Goal: Information Seeking & Learning: Compare options

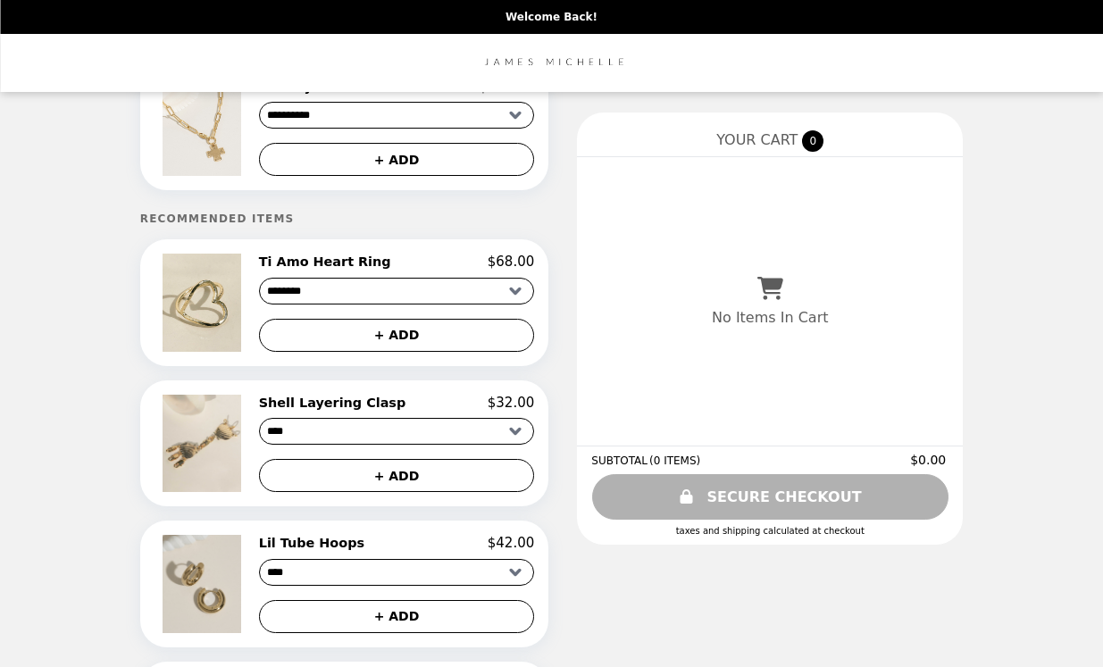
scroll to position [77, 0]
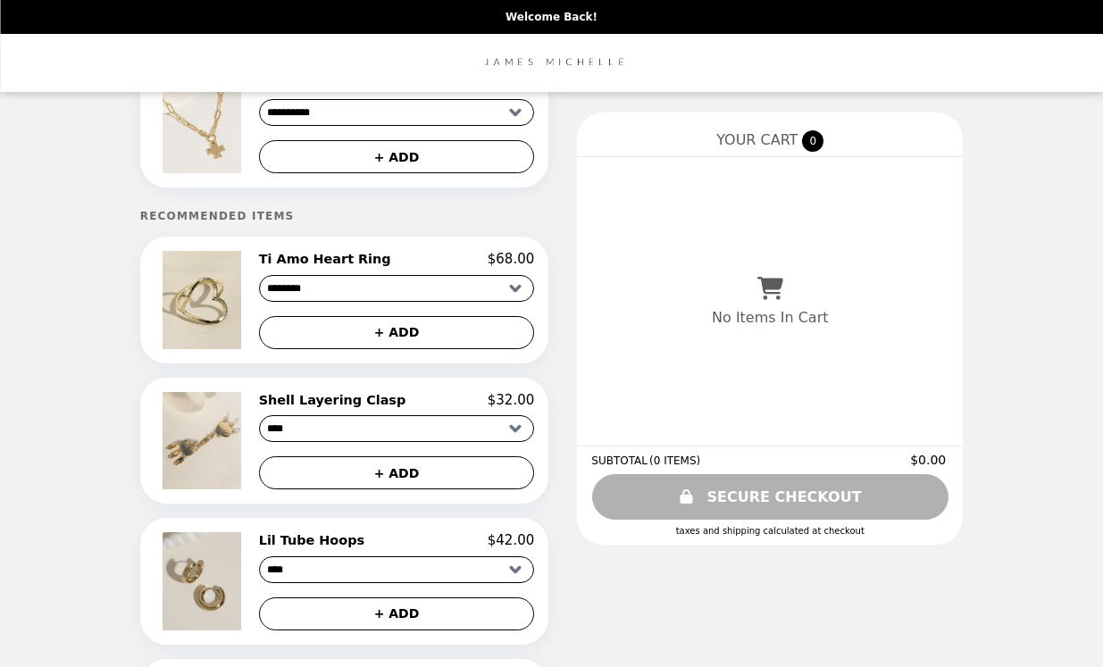
click at [386, 398] on h2 "Shell Layering Clasp" at bounding box center [336, 400] width 154 height 16
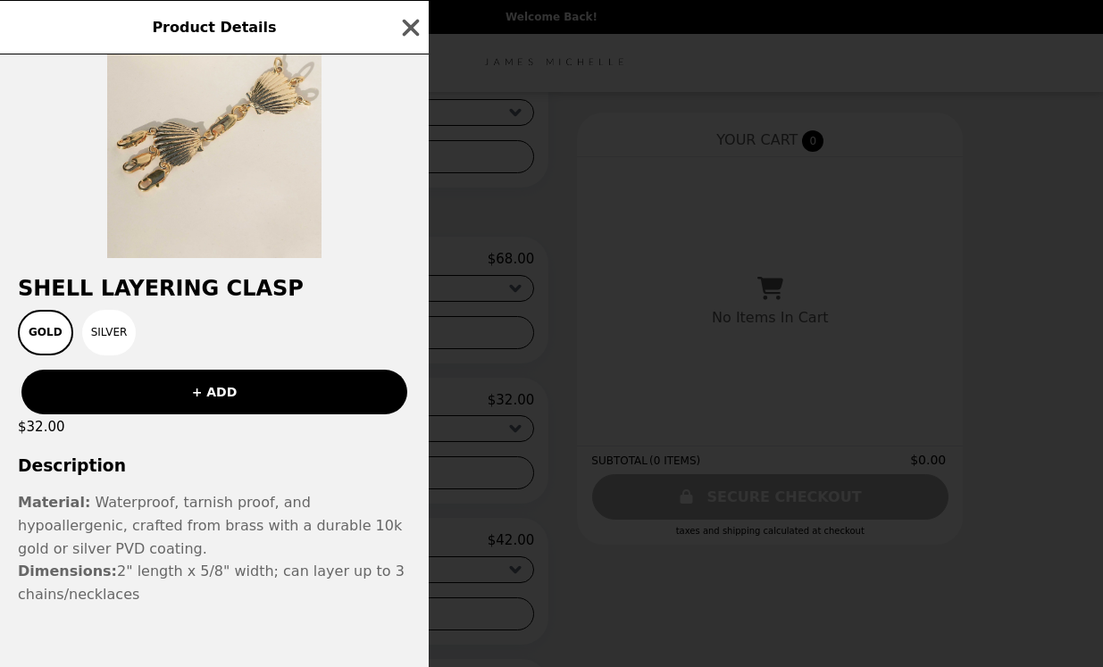
scroll to position [88, 0]
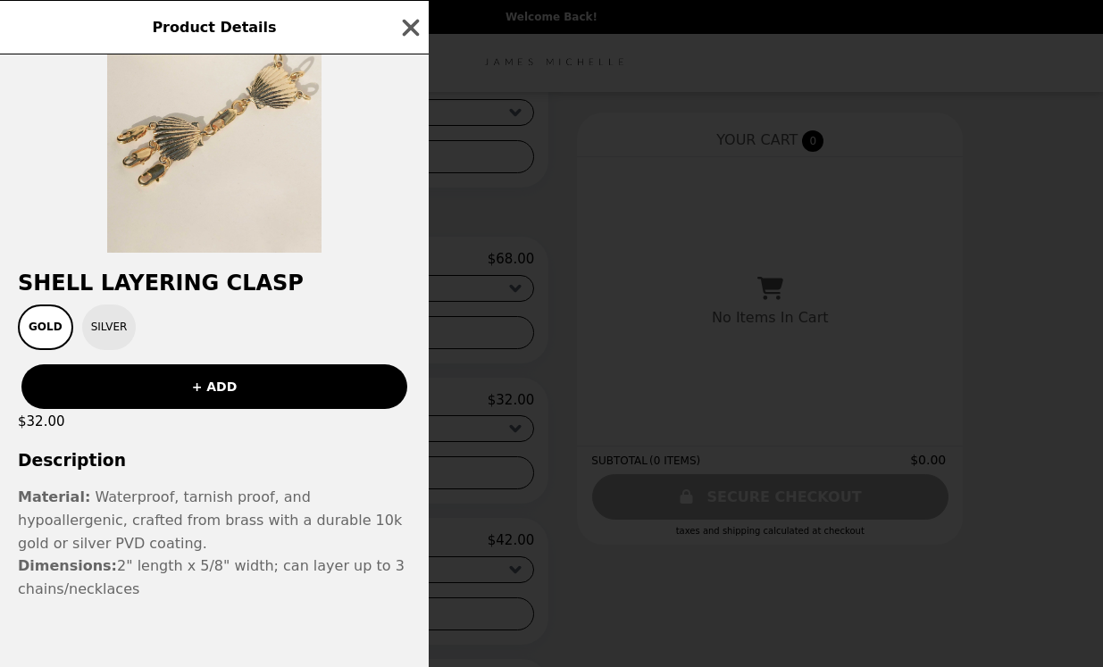
click at [114, 320] on button "Silver" at bounding box center [109, 328] width 54 height 46
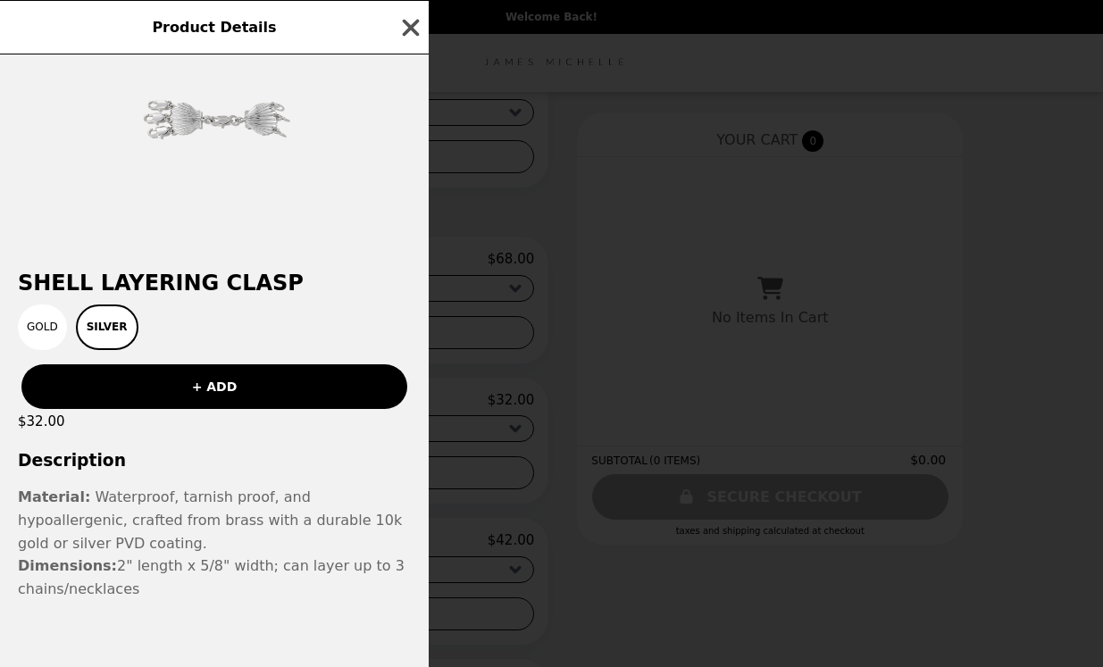
click at [411, 30] on icon "button" at bounding box center [411, 27] width 27 height 27
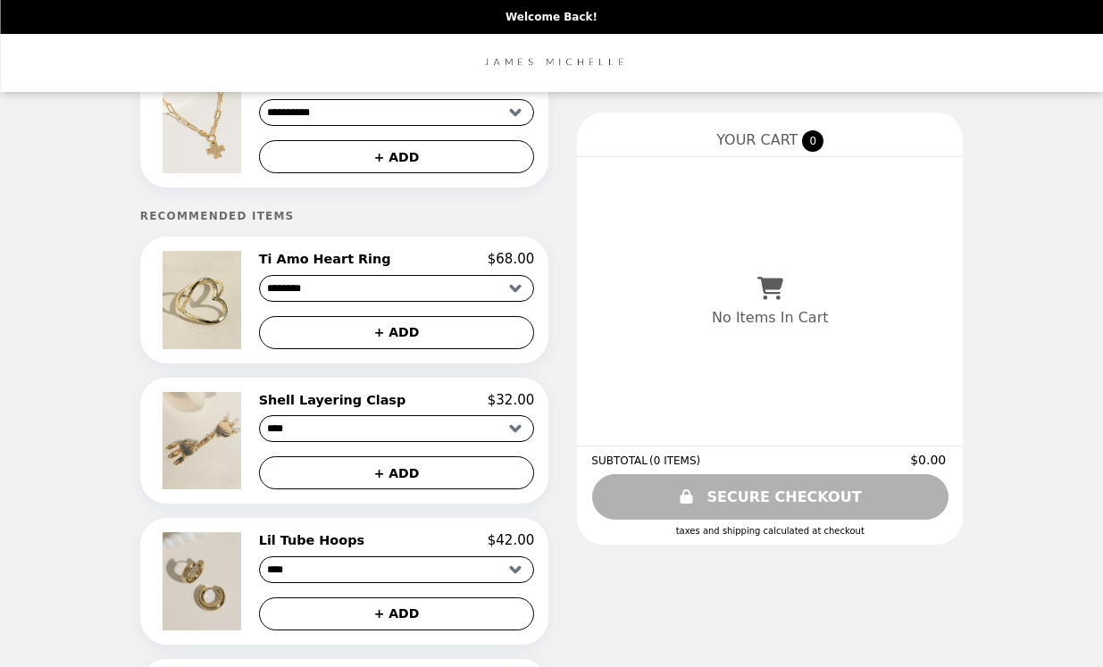
click at [346, 262] on h2 "Ti Amo Heart Ring" at bounding box center [328, 259] width 139 height 16
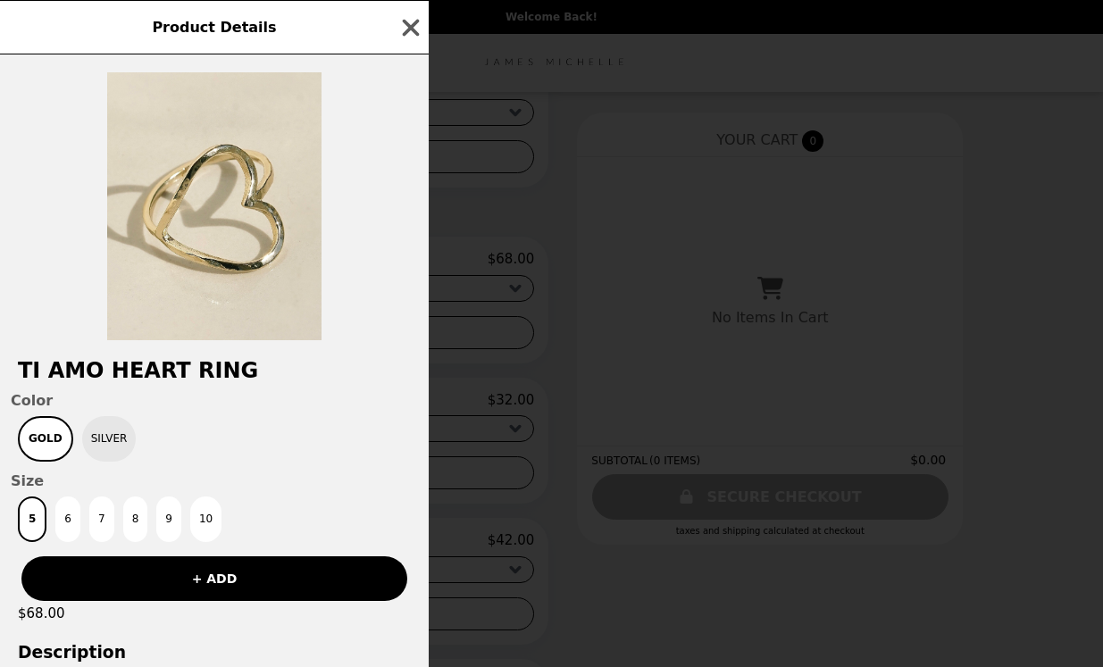
click at [96, 432] on button "Silver" at bounding box center [109, 439] width 54 height 46
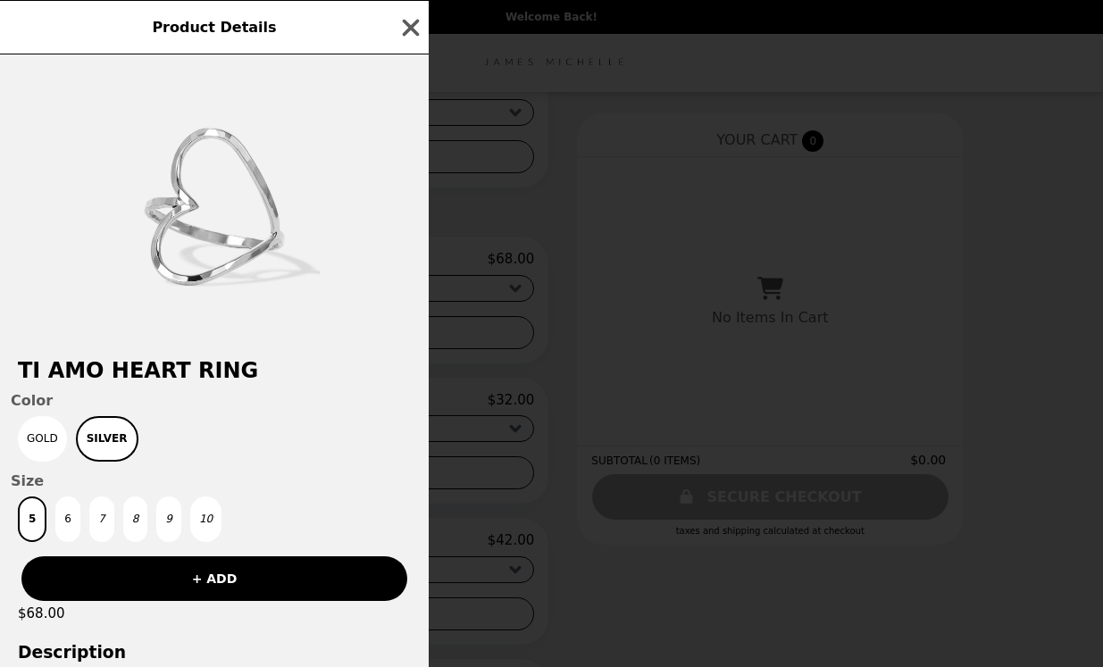
click at [434, 10] on div "Product Details Ti Amo Heart Ring Color Gold Silver Size 5 6 7 8 9 10 + ADD $68…" at bounding box center [551, 333] width 1103 height 667
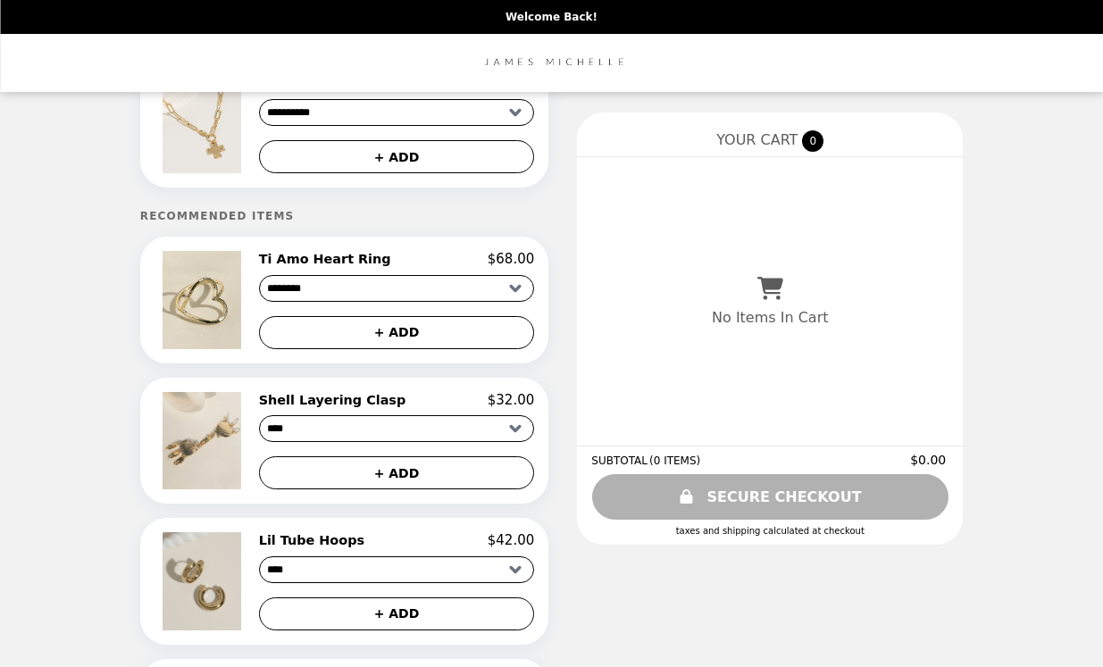
click at [321, 545] on h2 "Lil Tube Hoops" at bounding box center [315, 540] width 113 height 16
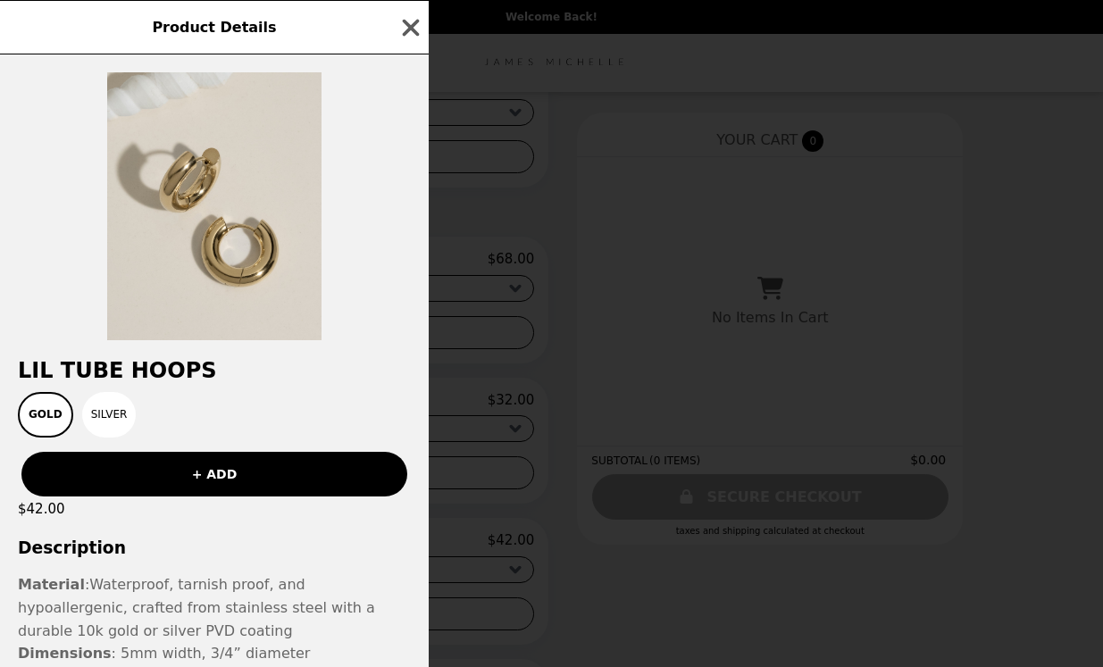
scroll to position [0, 0]
click at [414, 17] on icon "button" at bounding box center [411, 27] width 27 height 27
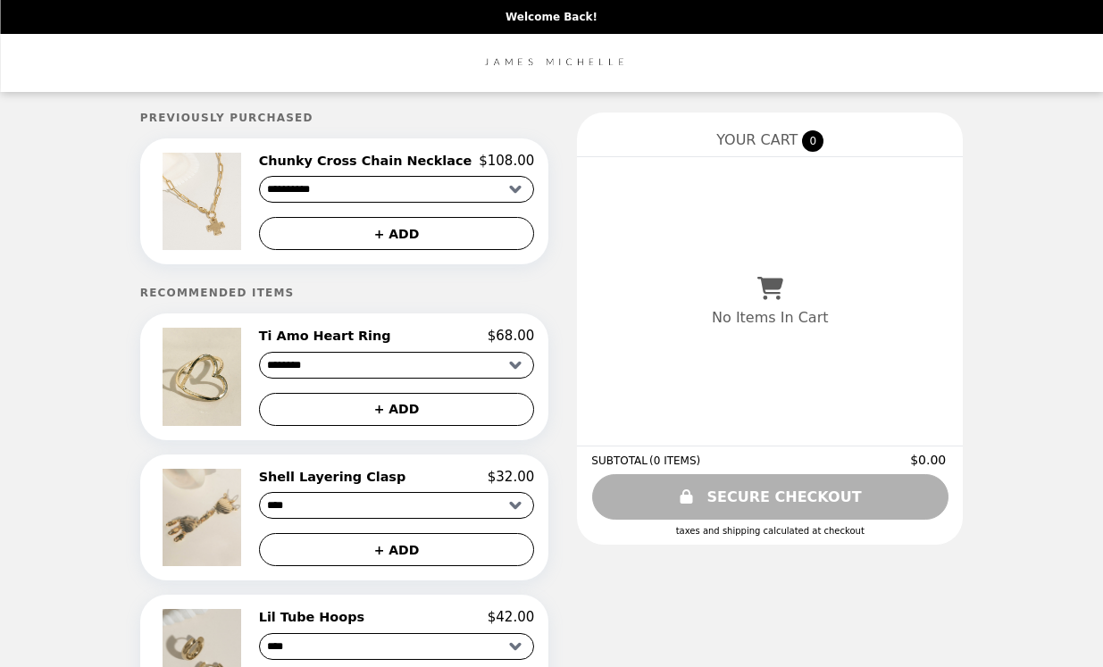
scroll to position [4, 0]
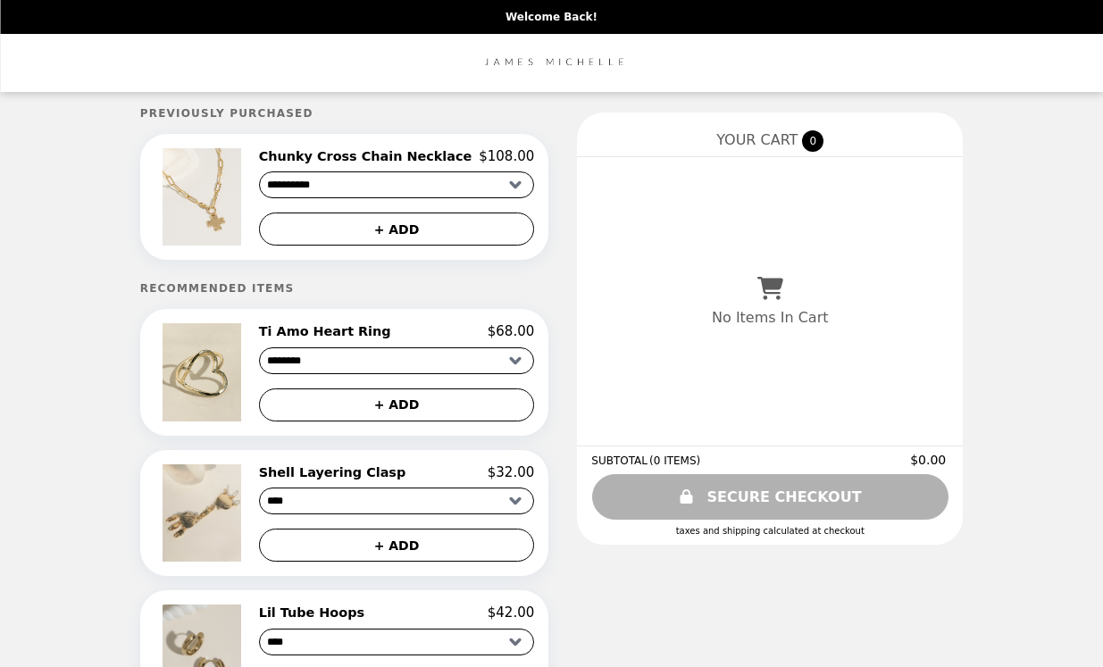
click at [338, 165] on div "**********" at bounding box center [397, 196] width 276 height 97
click at [359, 155] on h2 "Chunky Cross Chain Necklace" at bounding box center [369, 156] width 221 height 16
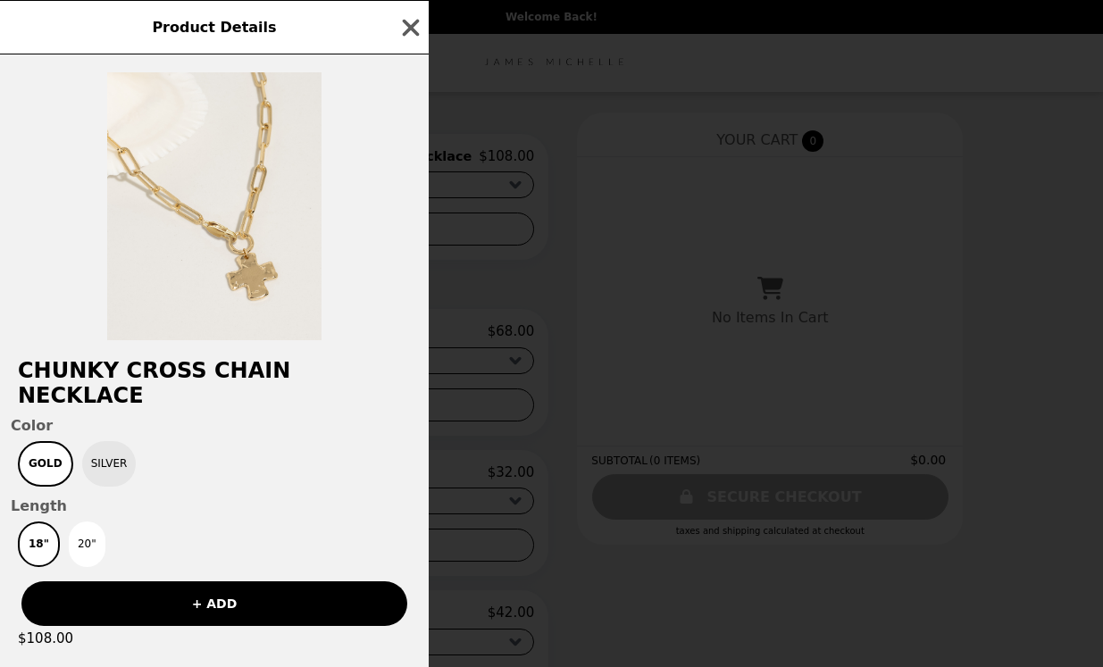
click at [102, 441] on button "Silver" at bounding box center [109, 464] width 54 height 46
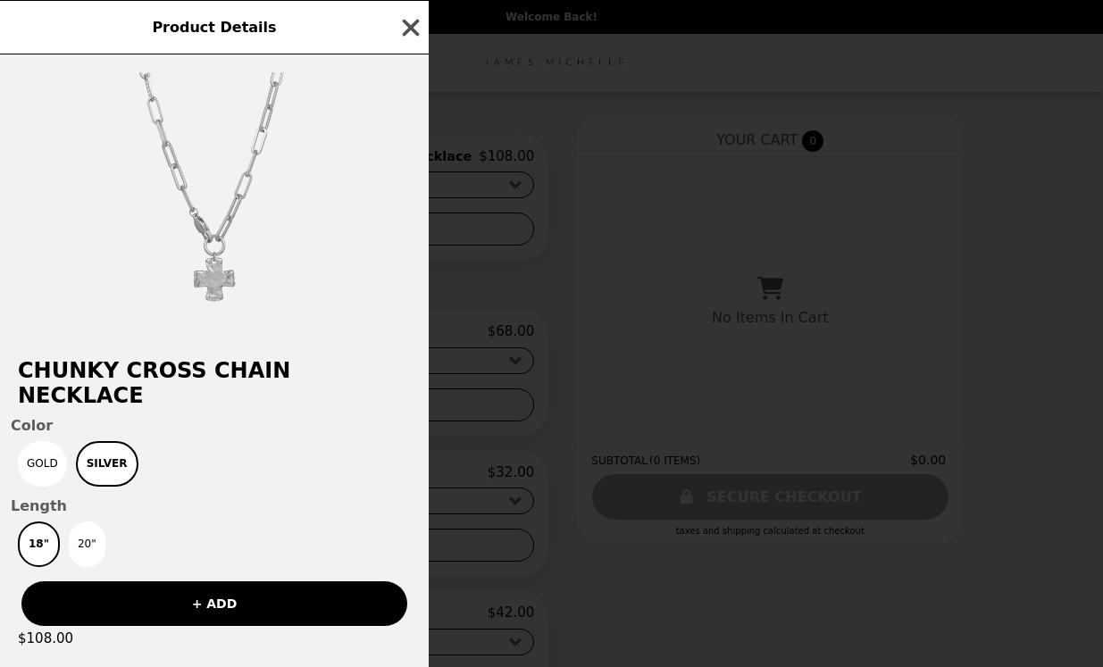
click at [408, 27] on icon "button" at bounding box center [411, 27] width 27 height 27
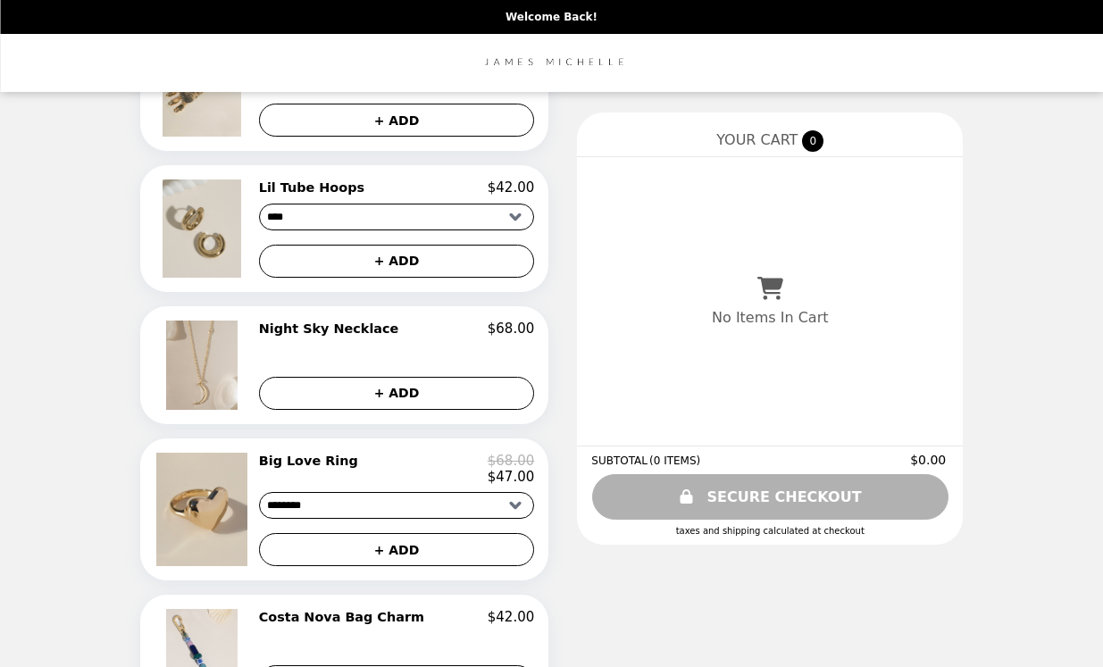
scroll to position [444, 0]
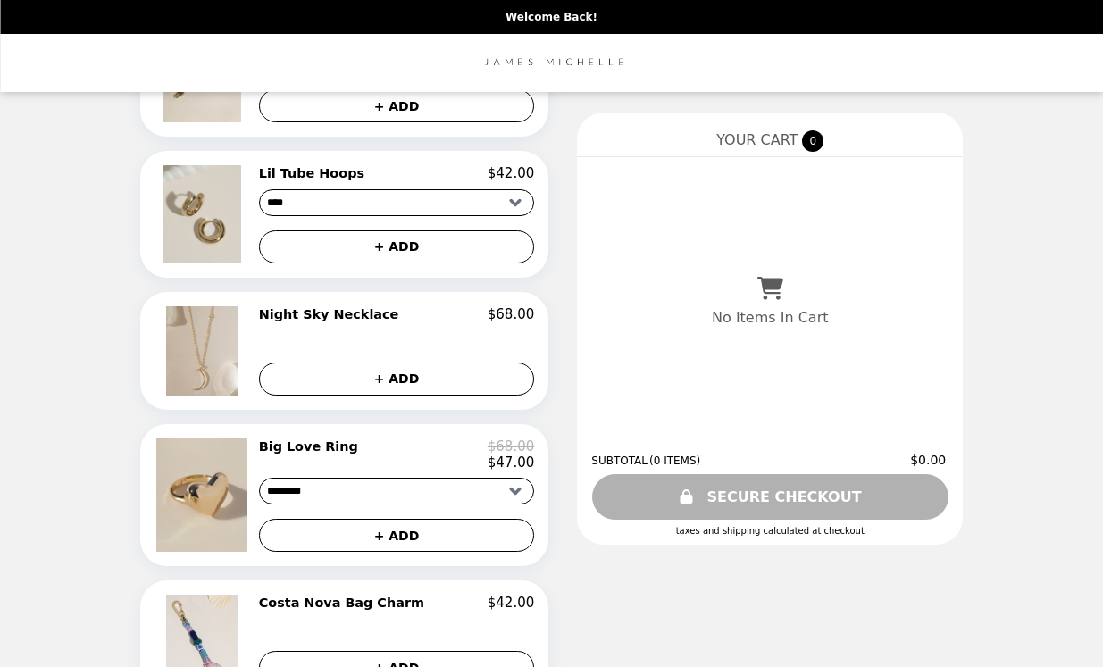
click at [296, 312] on h2 "Night Sky Necklace" at bounding box center [332, 314] width 147 height 16
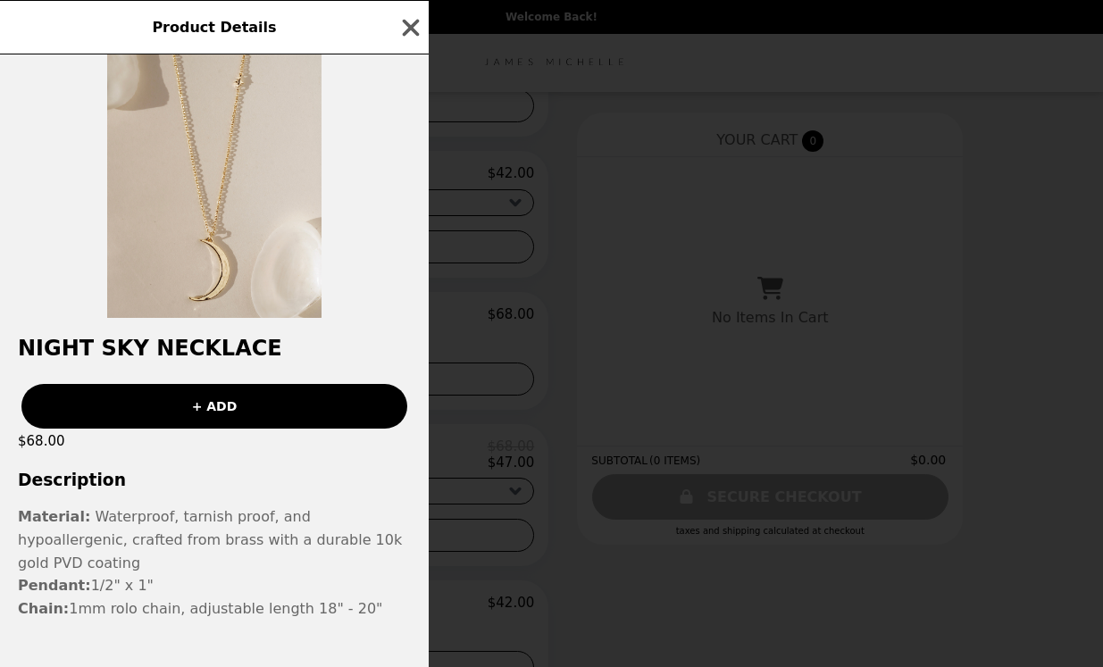
scroll to position [21, 0]
click at [410, 21] on icon "button" at bounding box center [411, 27] width 27 height 27
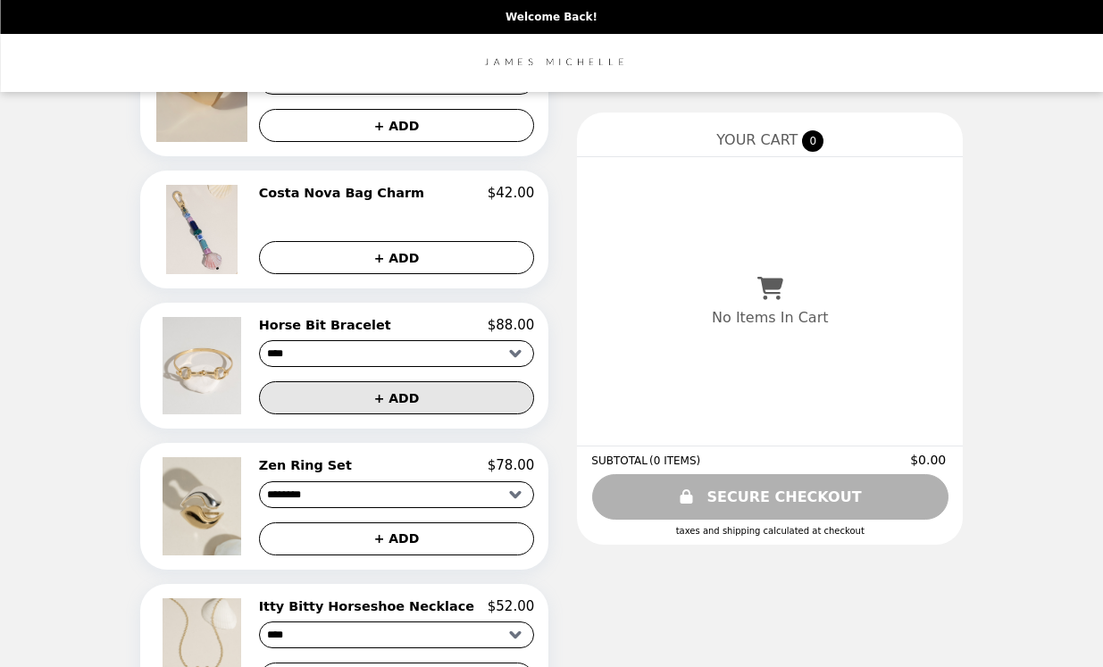
scroll to position [856, 0]
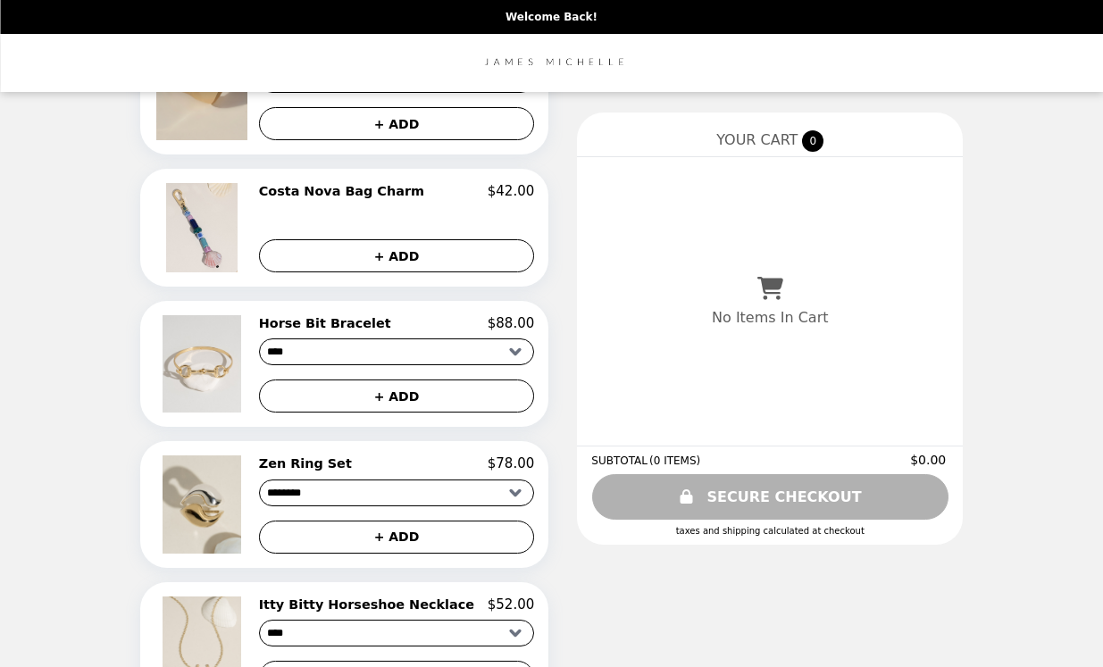
click at [344, 321] on h2 "Horse Bit Bracelet" at bounding box center [328, 323] width 139 height 16
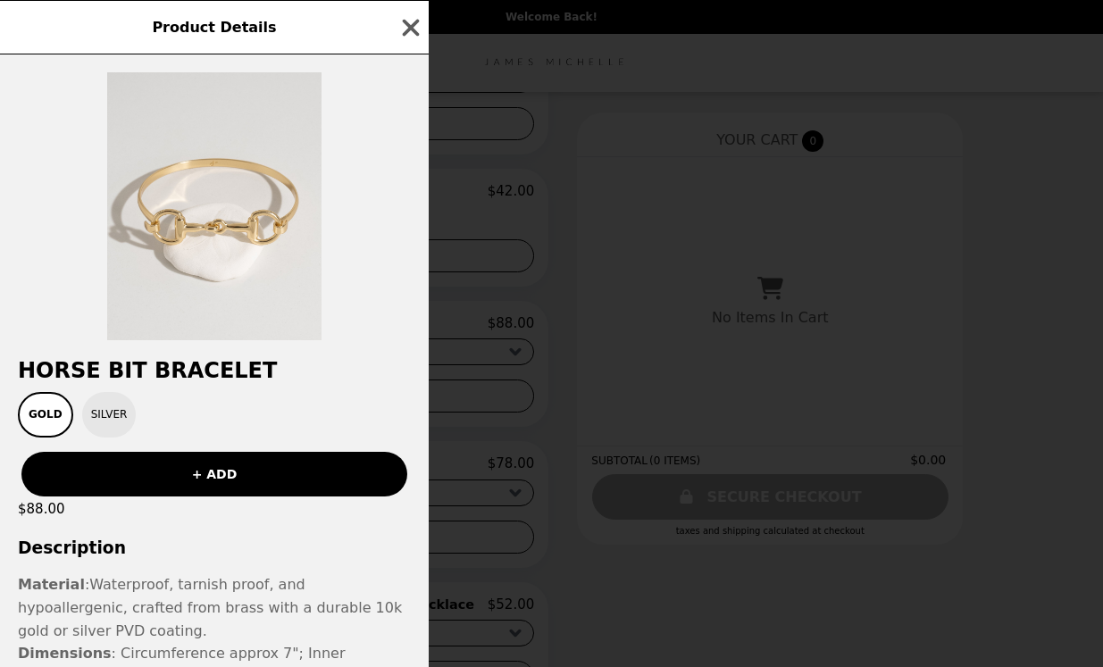
click at [96, 413] on button "Silver" at bounding box center [109, 415] width 54 height 46
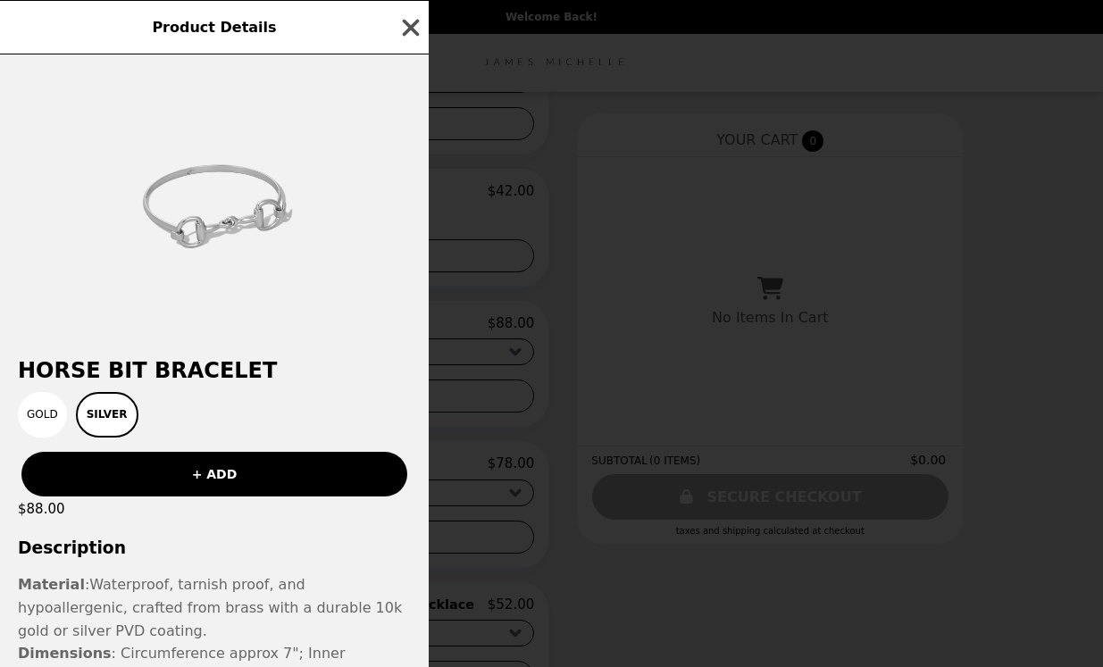
click at [414, 28] on icon "button" at bounding box center [411, 27] width 27 height 27
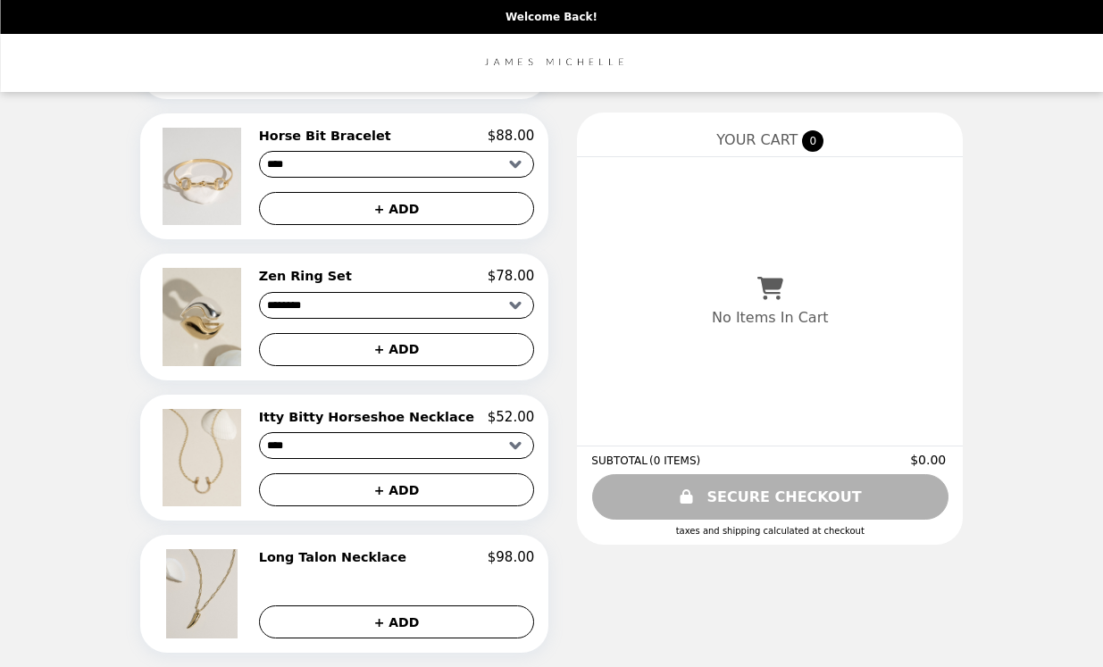
scroll to position [1042, 0]
click at [345, 557] on h2 "Long Talon Necklace" at bounding box center [336, 558] width 155 height 16
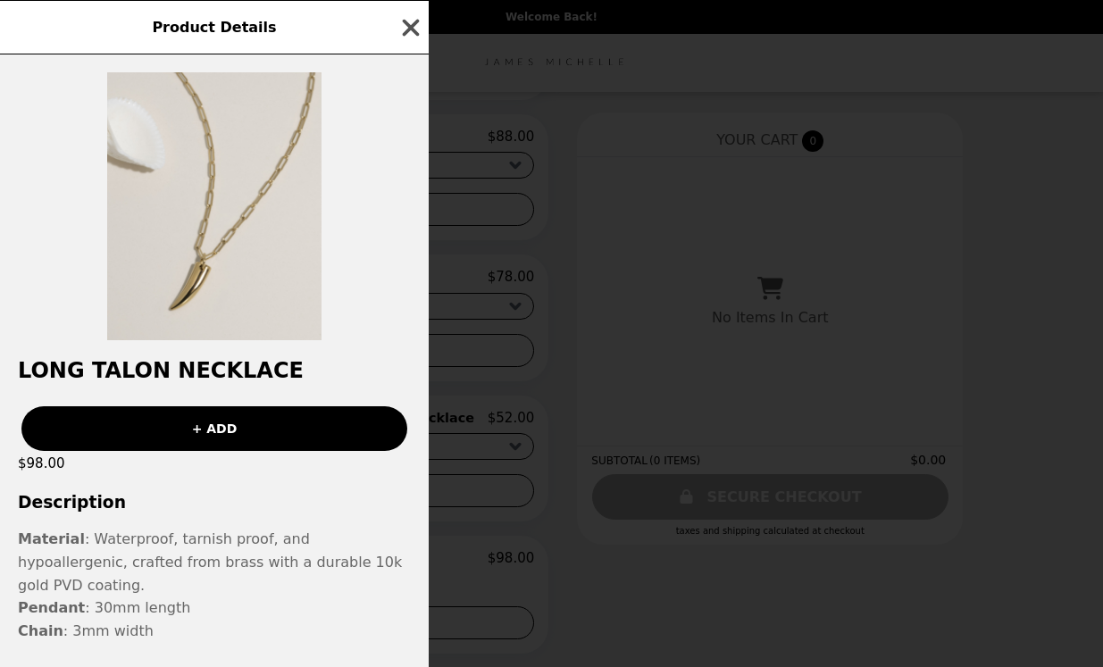
click at [423, 21] on icon "button" at bounding box center [411, 27] width 27 height 27
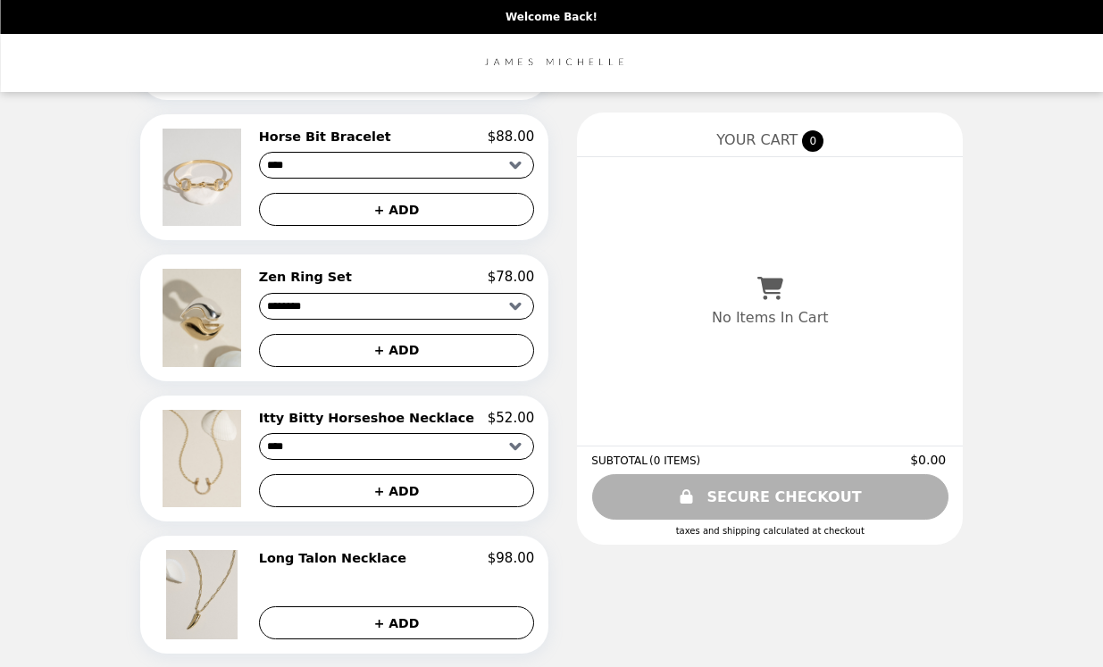
click at [347, 562] on h2 "Long Talon Necklace" at bounding box center [336, 558] width 155 height 16
